Goal: Task Accomplishment & Management: Complete application form

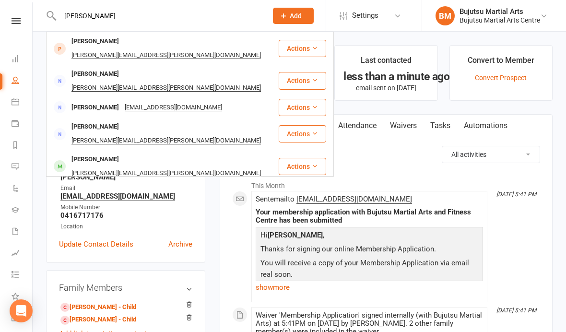
type input "[PERSON_NAME]"
click at [96, 41] on div "Melissa Coulter" at bounding box center [95, 42] width 53 height 14
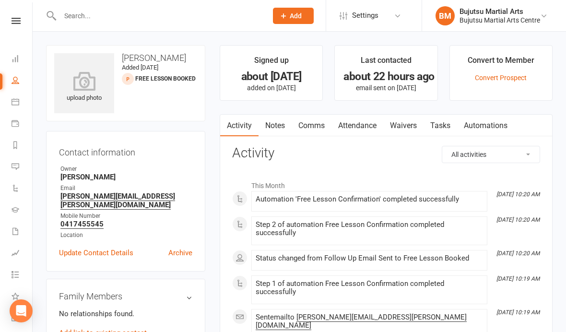
click at [405, 121] on link "Waivers" at bounding box center [403, 126] width 40 height 22
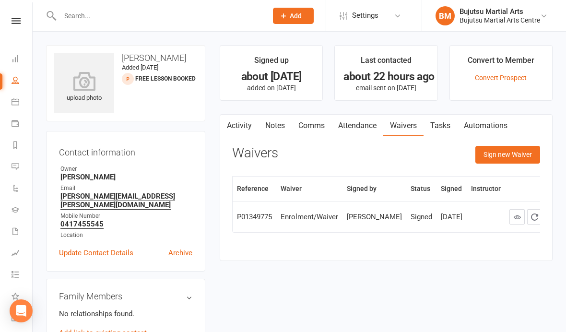
click at [494, 161] on button "Sign new Waiver" at bounding box center [507, 154] width 65 height 17
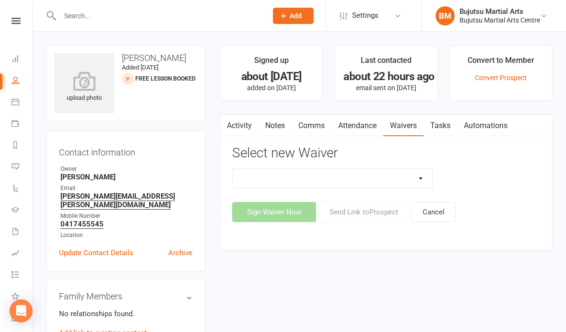
click at [412, 176] on select "Bujutsu Child Care Kids Karate Program Cash Upfront Membership Application Chan…" at bounding box center [331, 178] width 199 height 19
select select "272"
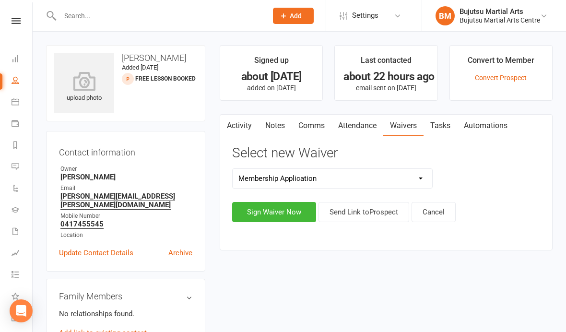
click at [285, 206] on button "Sign Waiver Now" at bounding box center [274, 212] width 84 height 20
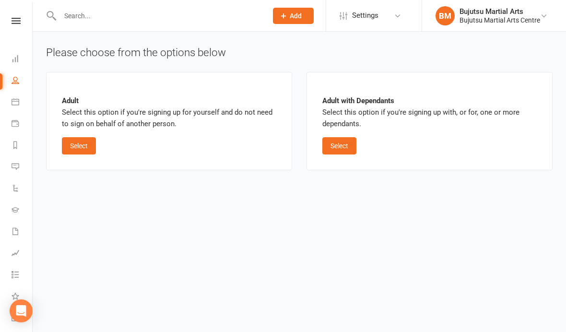
click at [327, 153] on button "Select" at bounding box center [339, 145] width 34 height 17
select select "bank_account"
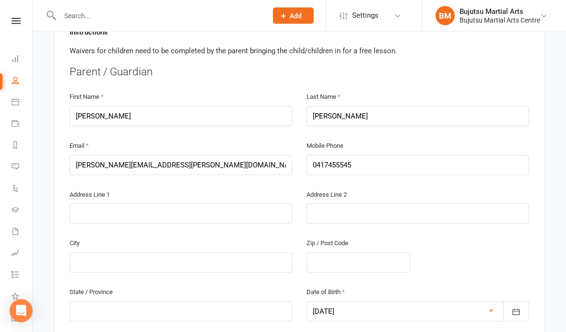
scroll to position [264, 0]
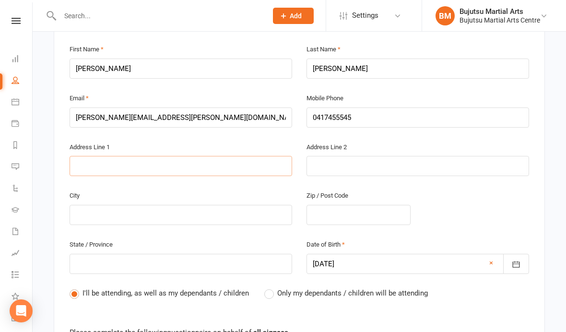
click at [243, 158] on input "text" at bounding box center [180, 166] width 222 height 20
type input "3"
type input "31"
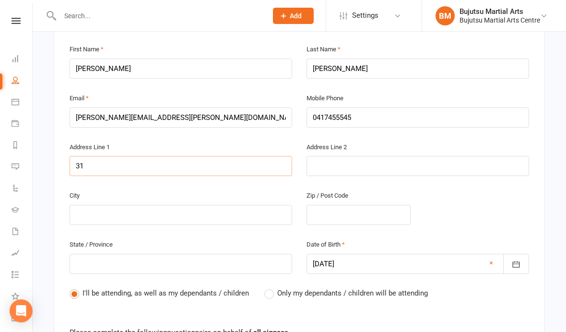
type input "31a"
type input "31a Y"
type input "31a Yo"
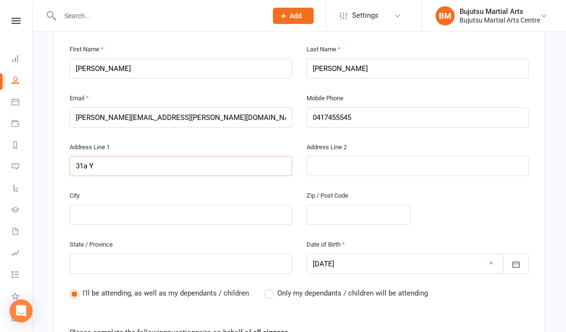
type input "31a Yo"
type input "31a Yor"
type input "31a York"
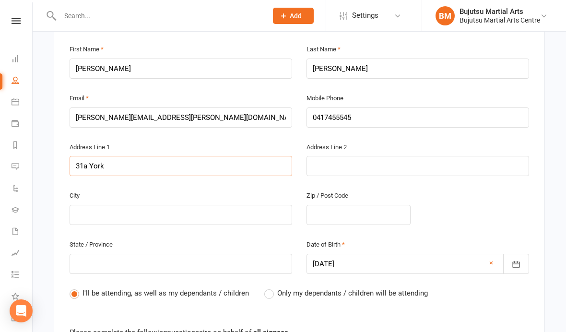
type input "31a York S"
type input "31a York SD"
type input "31a York S"
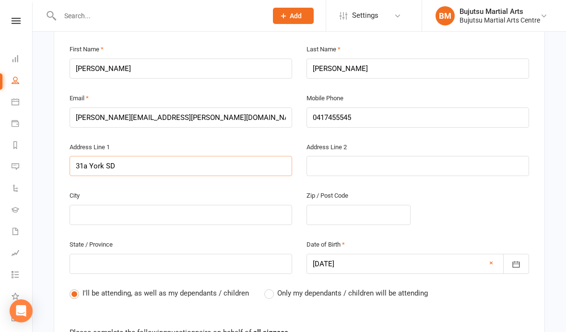
type input "31a York S"
type input "31a York St"
type input "31a York Str"
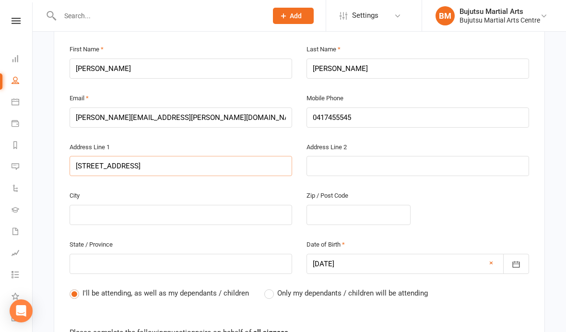
type input "31a York Stre"
type input "31a York Stree"
type input "31a York Street"
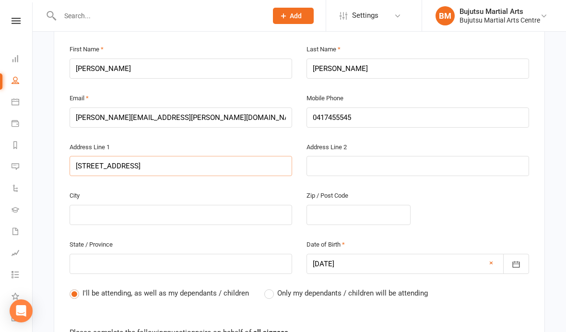
type input "31a York Street"
type input "T"
type input "Ta"
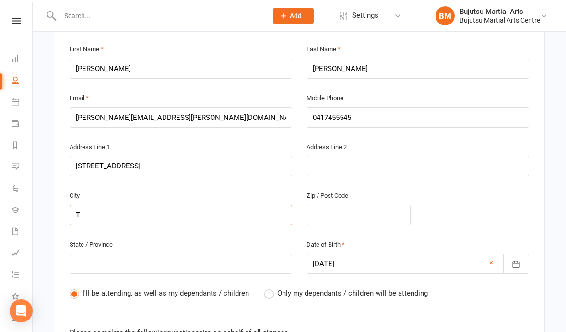
type input "Ta"
type input "Tah"
type input "Tahm"
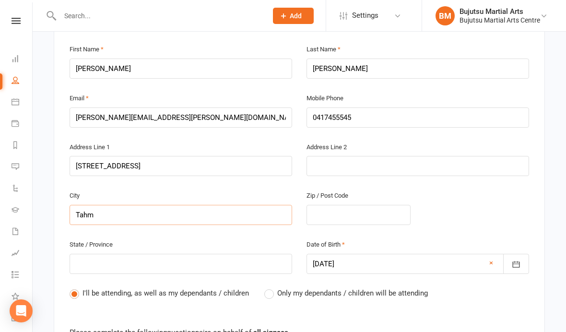
type input "Tahmo"
type input "Tahmoo"
type input "Tahmoor"
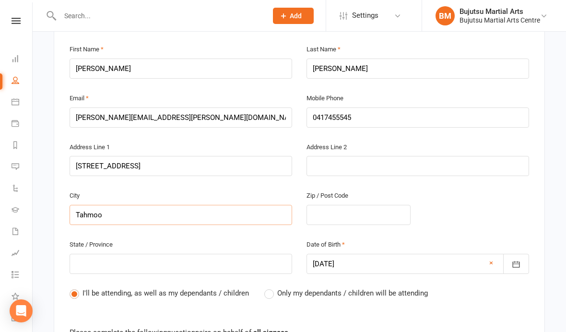
type input "Tahmoor"
type input "2"
type input "25"
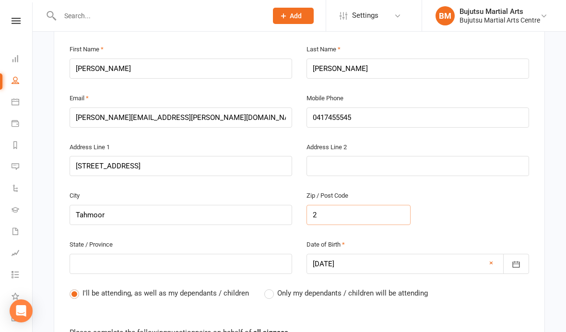
type input "25"
type input "257"
type input "2573"
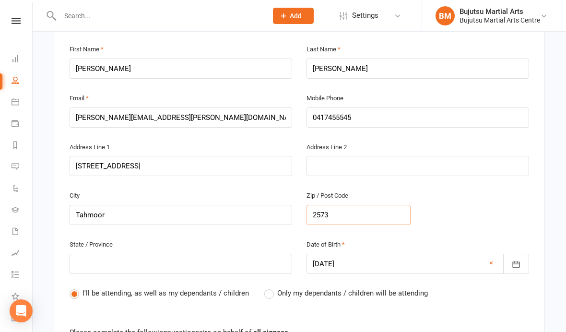
type input "2573"
type input "N"
type input "NE"
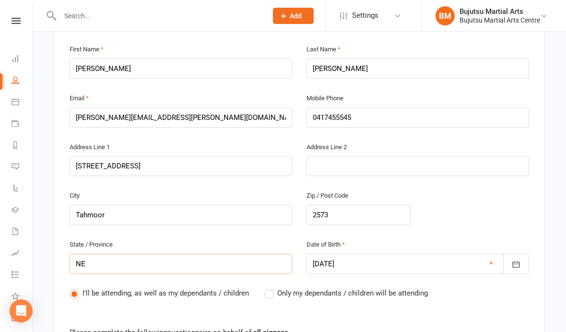
type input "NEW"
type input "NE"
type input "N"
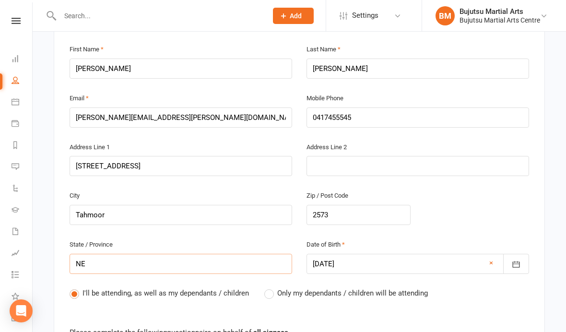
type input "N"
type input "NS"
type input "NSW"
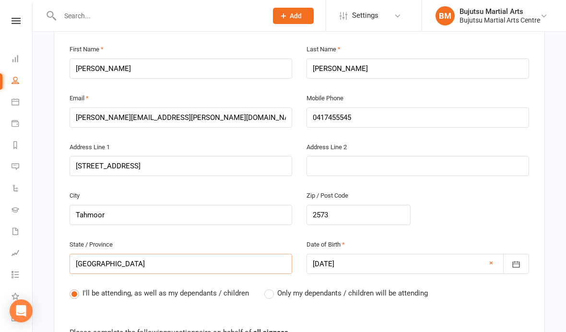
type input "NSW"
click at [496, 296] on div "I'll be attending, as well as my dependants / children Only my dependants / chi…" at bounding box center [298, 300] width 459 height 26
click at [379, 295] on label "Only my dependants / children will be attending" at bounding box center [345, 293] width 163 height 12
click at [270, 287] on input "Only my dependants / children will be attending" at bounding box center [267, 287] width 6 height 0
radio input "true"
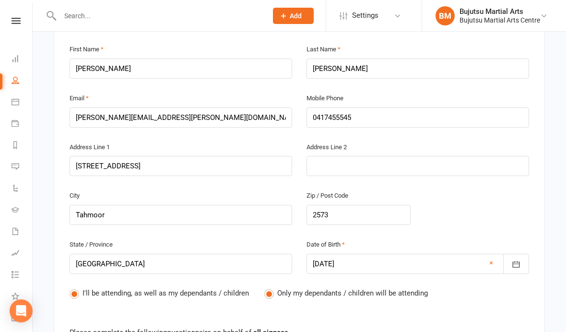
radio input "false"
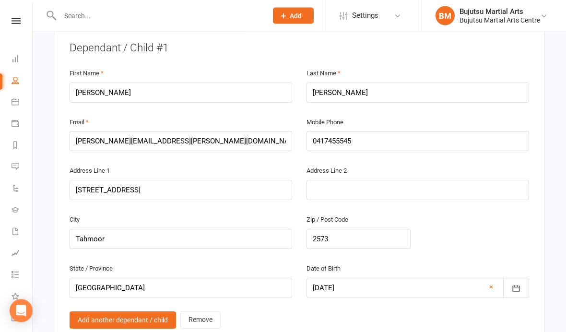
scroll to position [652, 0]
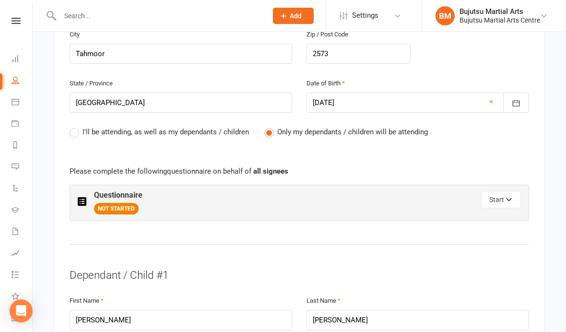
click at [507, 197] on icon "button" at bounding box center [509, 200] width 7 height 7
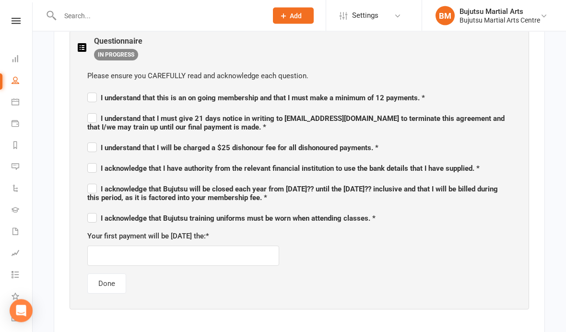
scroll to position [578, 0]
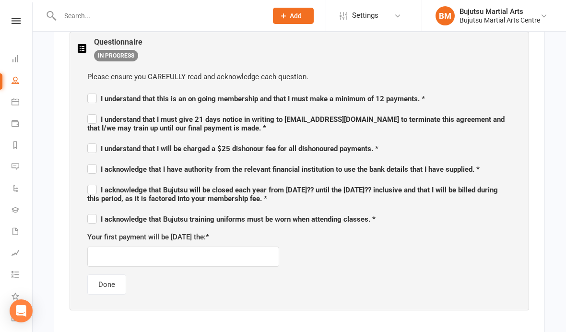
click at [91, 92] on span "I understand that this is an on going membership and that I must make a minimum…" at bounding box center [255, 98] width 337 height 12
click at [91, 90] on input "I understand that this is an on going membership and that I must make a minimum…" at bounding box center [255, 90] width 337 height 0
checkbox input "true"
click at [88, 129] on div "Please ensure you CAREFULLY read and acknowledge each question. I understand th…" at bounding box center [299, 182] width 443 height 243
click at [90, 116] on label "I understand that I must give 21 days notice in writing to admin@bujutsumartial…" at bounding box center [299, 122] width 424 height 20
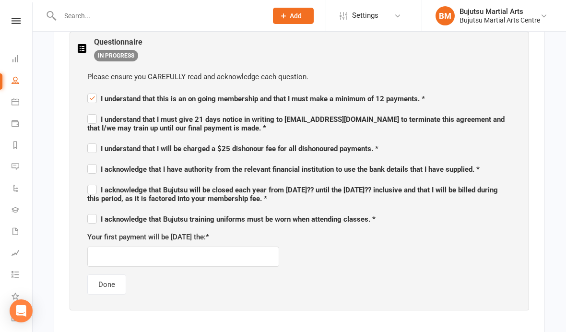
click at [90, 111] on input "I understand that I must give 21 days notice in writing to admin@bujutsumartial…" at bounding box center [299, 111] width 424 height 0
checkbox input "true"
click at [96, 144] on label "I understand that I will be charged a $25 dishonour fee for all dishonoured pay…" at bounding box center [232, 147] width 291 height 12
click at [96, 140] on input "I understand that I will be charged a $25 dishonour fee for all dishonoured pay…" at bounding box center [232, 140] width 291 height 0
checkbox input "true"
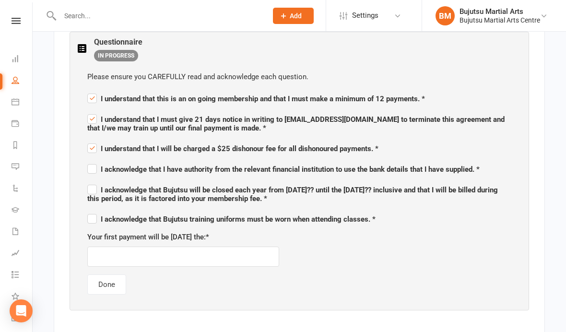
click at [93, 162] on span "I acknowledge that I have authority from the relevant financial institution to …" at bounding box center [283, 168] width 392 height 12
click at [93, 161] on input "I acknowledge that I have authority from the relevant financial institution to …" at bounding box center [283, 161] width 392 height 0
checkbox input "true"
click at [91, 185] on label "I acknowledge that Bujutsu will be closed each year from 23rd December 20?? unt…" at bounding box center [299, 193] width 424 height 20
click at [91, 181] on input "I acknowledge that Bujutsu will be closed each year from 23rd December 20?? unt…" at bounding box center [299, 181] width 424 height 0
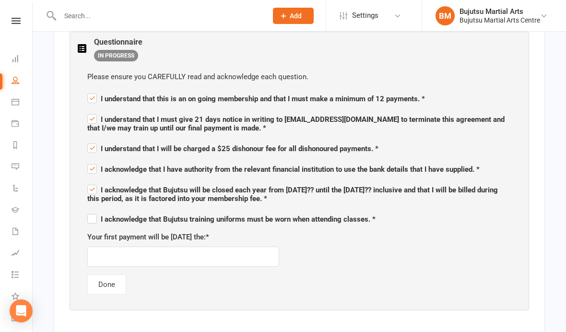
checkbox input "true"
click at [94, 218] on label "I acknowledge that Bujutsu training uniforms must be worn when attending classe…" at bounding box center [231, 218] width 288 height 12
click at [94, 210] on input "I acknowledge that Bujutsu training uniforms must be worn when attending classe…" at bounding box center [231, 210] width 288 height 0
checkbox input "true"
click at [271, 260] on input "text" at bounding box center [183, 256] width 192 height 20
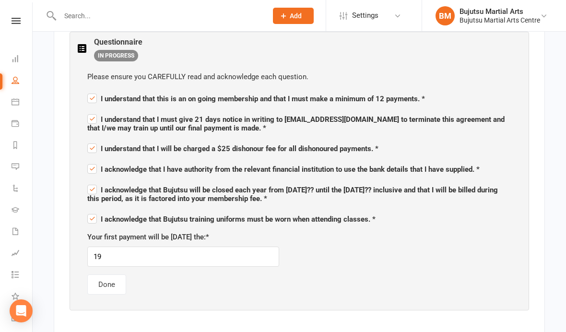
click at [234, 226] on div "Please ensure you CAREFULLY read and acknowledge each question. I understand th…" at bounding box center [299, 182] width 443 height 243
click at [243, 263] on input "19" at bounding box center [183, 256] width 192 height 20
type input "19/09/2025"
click at [456, 270] on div "Please ensure you CAREFULLY read and acknowledge each question. I understand th…" at bounding box center [299, 182] width 443 height 243
click at [111, 283] on button "Done" at bounding box center [106, 284] width 39 height 20
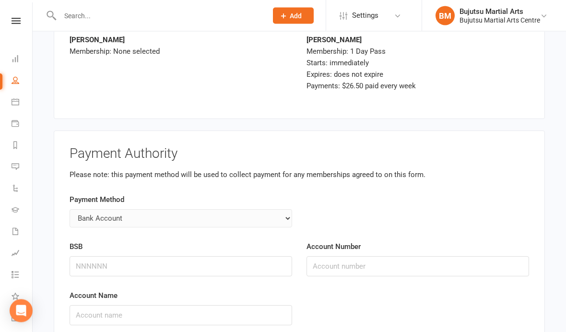
scroll to position [2153, 0]
click at [244, 242] on div "BSB" at bounding box center [180, 258] width 222 height 35
click at [234, 256] on input "BSB" at bounding box center [180, 266] width 222 height 20
type input "082062"
click at [367, 256] on input "Account Number" at bounding box center [417, 266] width 222 height 20
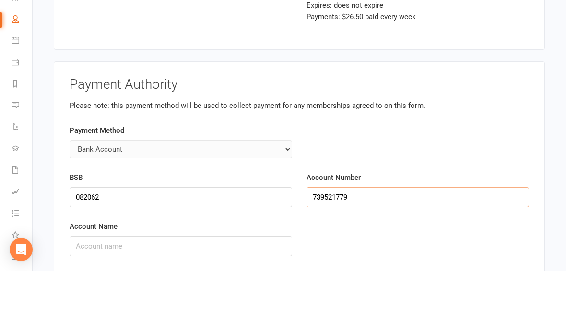
scroll to position [2165, 0]
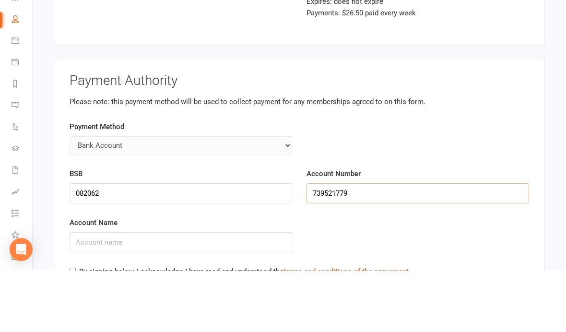
type input "739521779"
click at [214, 293] on input "Account Name" at bounding box center [180, 303] width 222 height 20
type input "m"
type input "M Quirk & M Coulter"
click at [80, 327] on label "By signing below, I acknowledge I have read and understood the terms and condit…" at bounding box center [244, 333] width 331 height 12
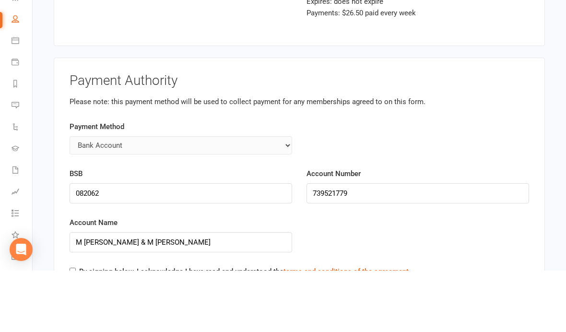
click at [76, 329] on input "By signing below, I acknowledge I have read and understood the terms and condit…" at bounding box center [72, 332] width 6 height 6
checkbox input "true"
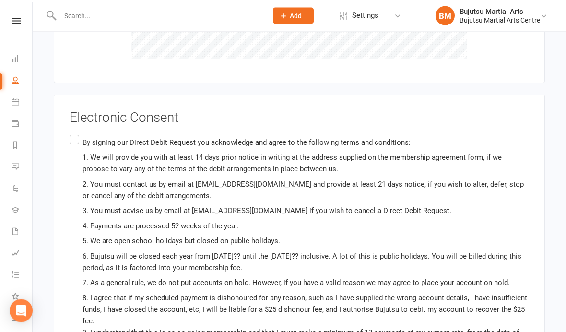
scroll to position [2656, 0]
click at [78, 133] on label "By signing our Direct Debit Request you acknowledge and agree to the following …" at bounding box center [298, 266] width 459 height 266
click at [76, 133] on input "By signing our Direct Debit Request you acknowledge and agree to the following …" at bounding box center [72, 133] width 6 height 0
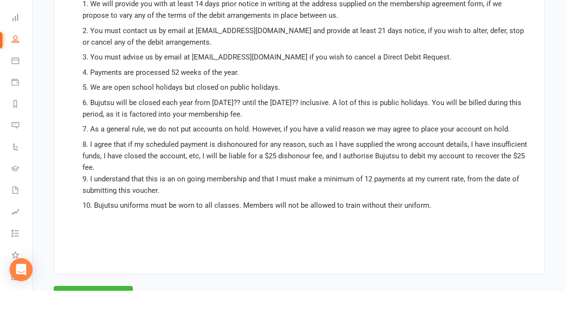
scroll to position [2768, 0]
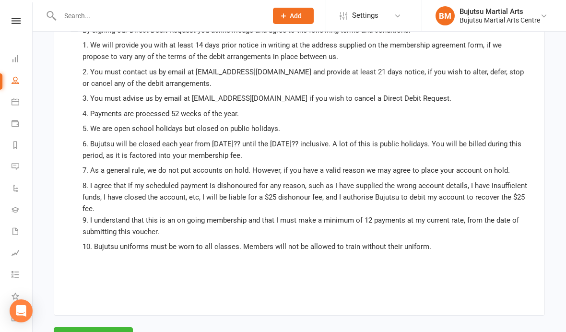
click at [107, 327] on button "Agree & Submit" at bounding box center [93, 337] width 79 height 20
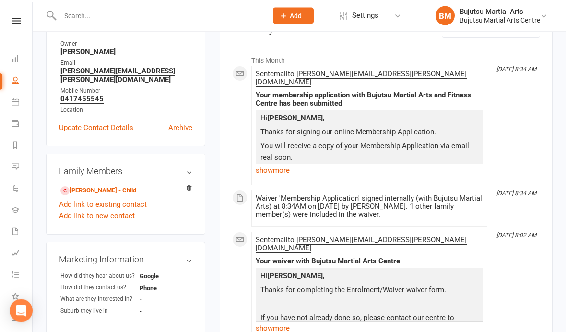
scroll to position [148, 0]
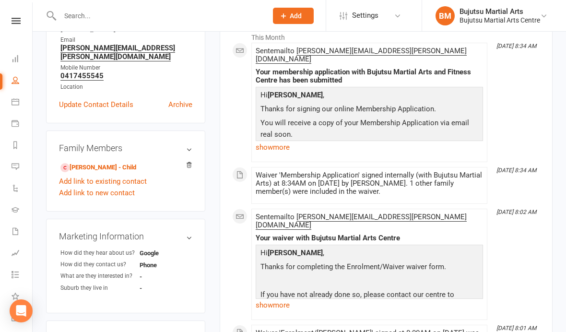
click at [97, 162] on link "Ryan Quirk - Child" at bounding box center [98, 167] width 76 height 10
